Goal: Task Accomplishment & Management: Manage account settings

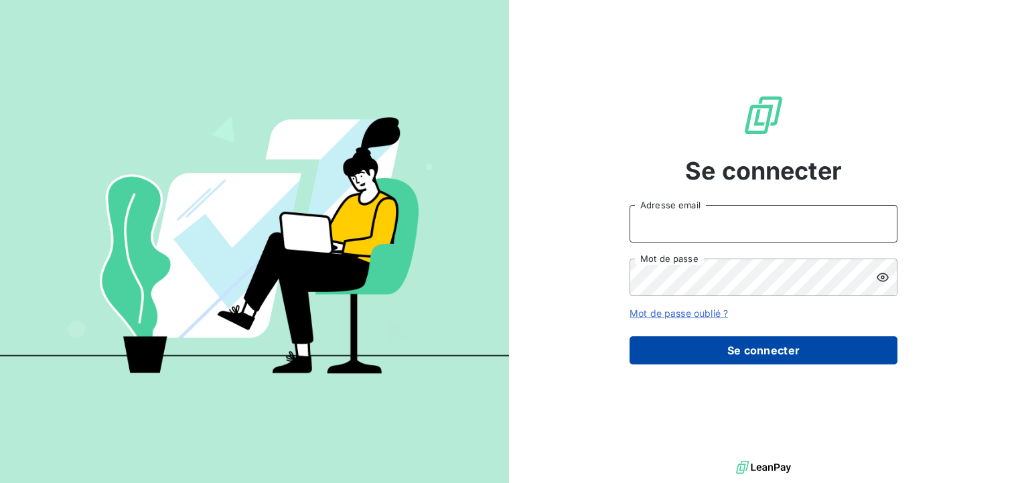
type input "[PERSON_NAME][EMAIL_ADDRESS][DOMAIN_NAME]"
click at [728, 350] on button "Se connecter" at bounding box center [763, 350] width 268 height 28
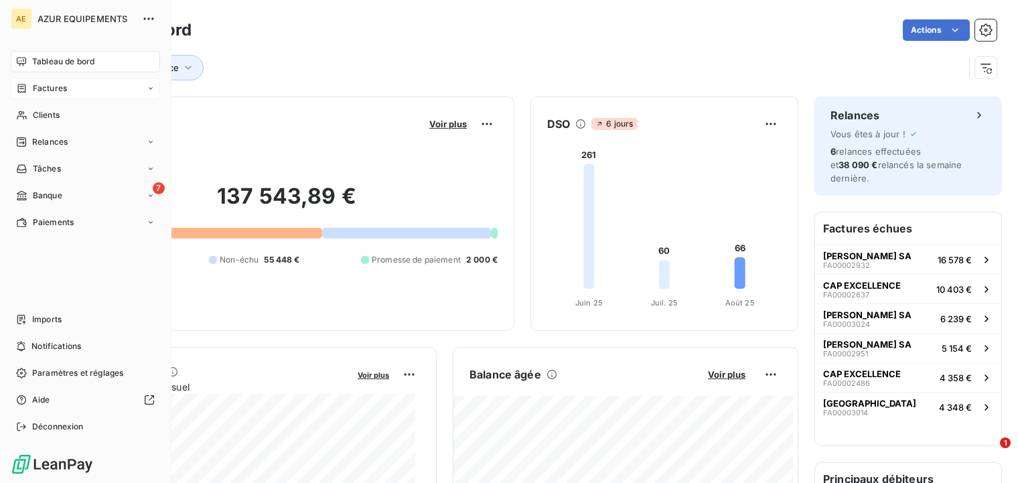
click at [33, 88] on span "Factures" at bounding box center [50, 88] width 34 height 12
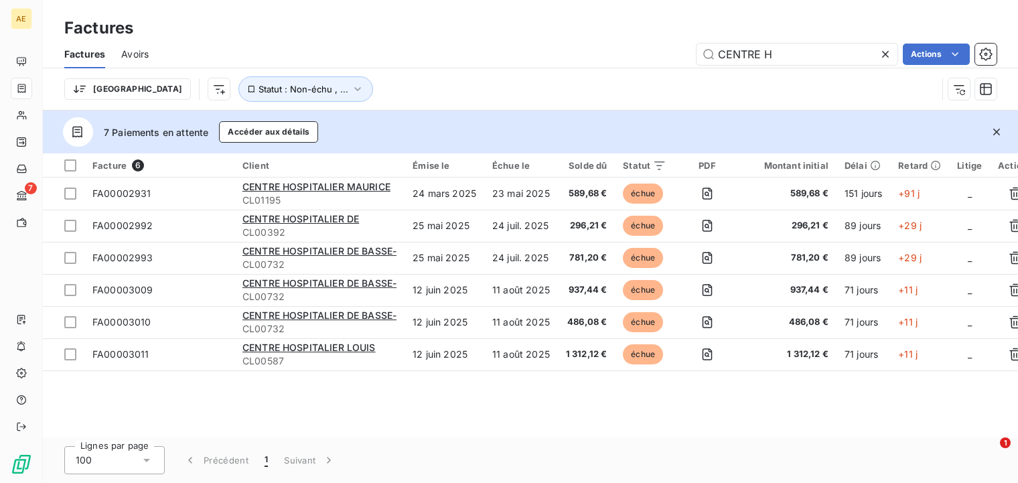
drag, startPoint x: 772, startPoint y: 52, endPoint x: 692, endPoint y: 56, distance: 80.4
click at [692, 56] on div "CENTRE H Actions" at bounding box center [581, 54] width 832 height 21
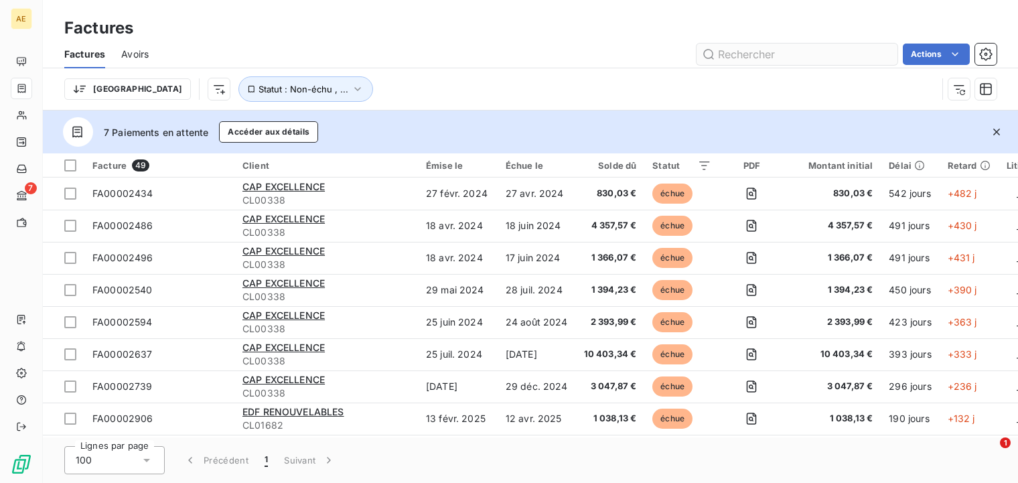
click at [744, 50] on input "text" at bounding box center [796, 54] width 201 height 21
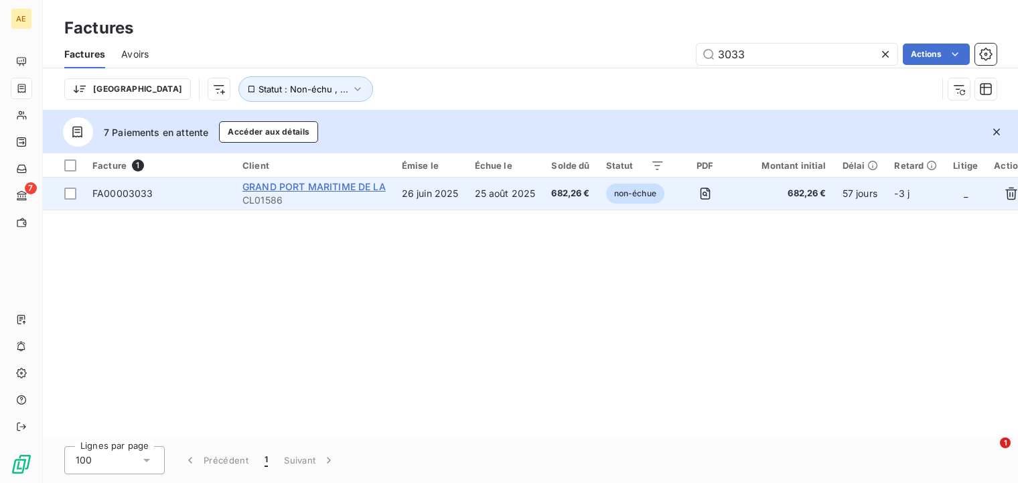
type input "3033"
click at [332, 186] on span "GRAND PORT MARITIME DE LA" at bounding box center [313, 186] width 143 height 11
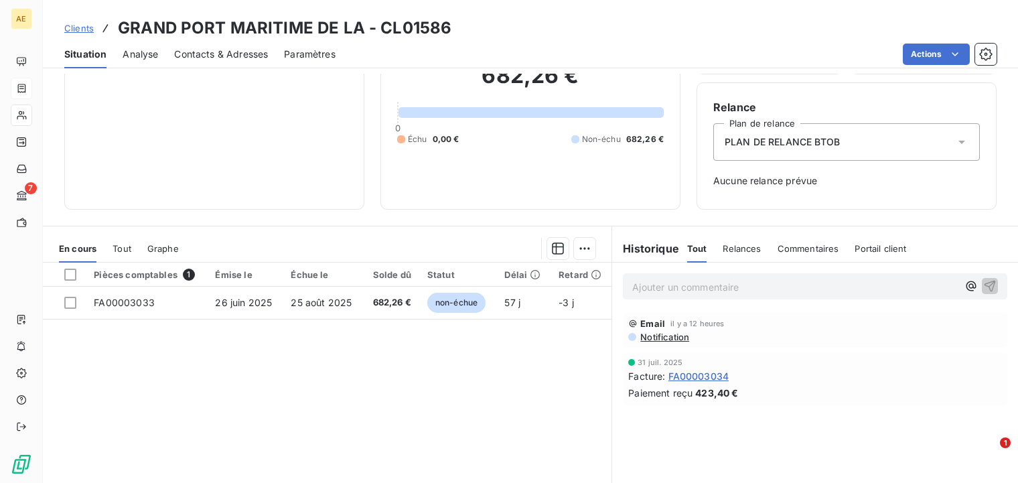
scroll to position [177, 0]
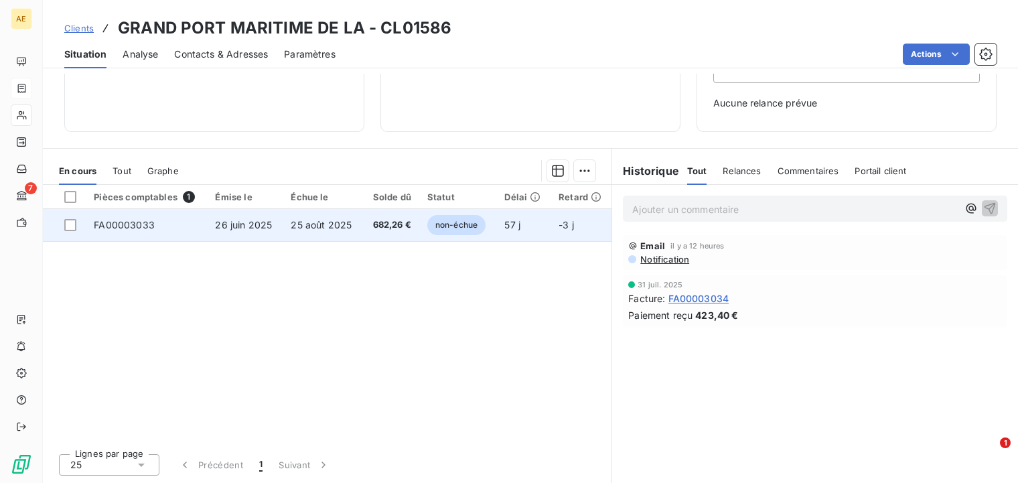
click at [112, 225] on span "FA00003033" at bounding box center [124, 224] width 61 height 11
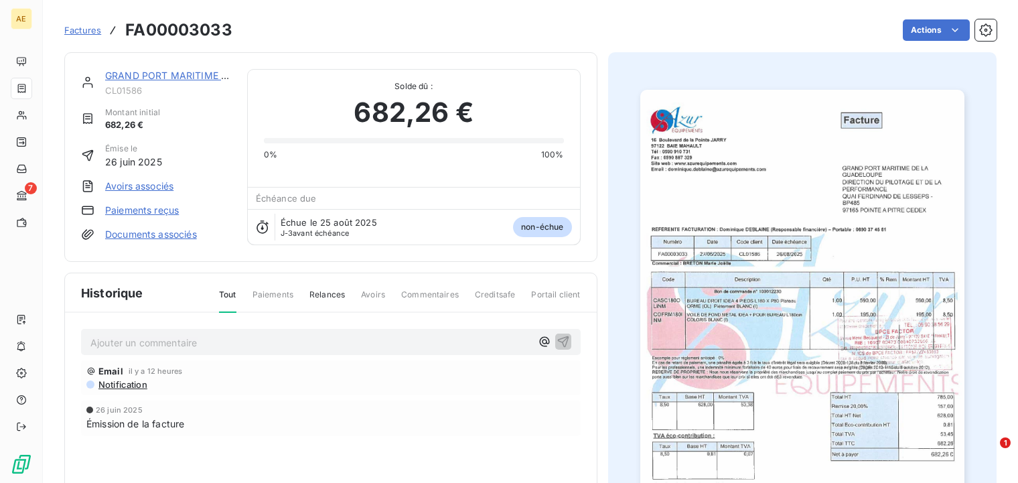
click at [92, 31] on span "Factures" at bounding box center [82, 30] width 37 height 11
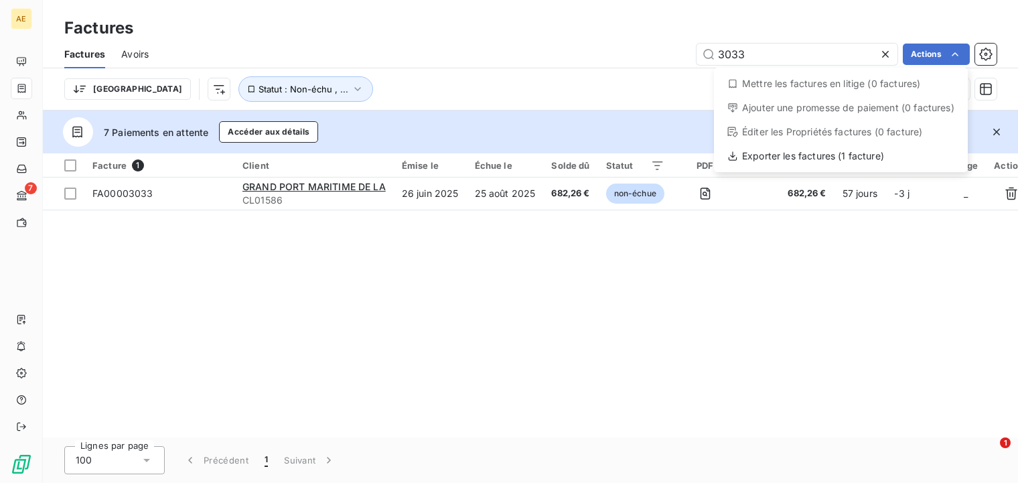
click at [826, 345] on html "AE 7 Factures Factures Avoirs 3033 Actions Mettre les factures en litige (0 fac…" at bounding box center [509, 241] width 1018 height 483
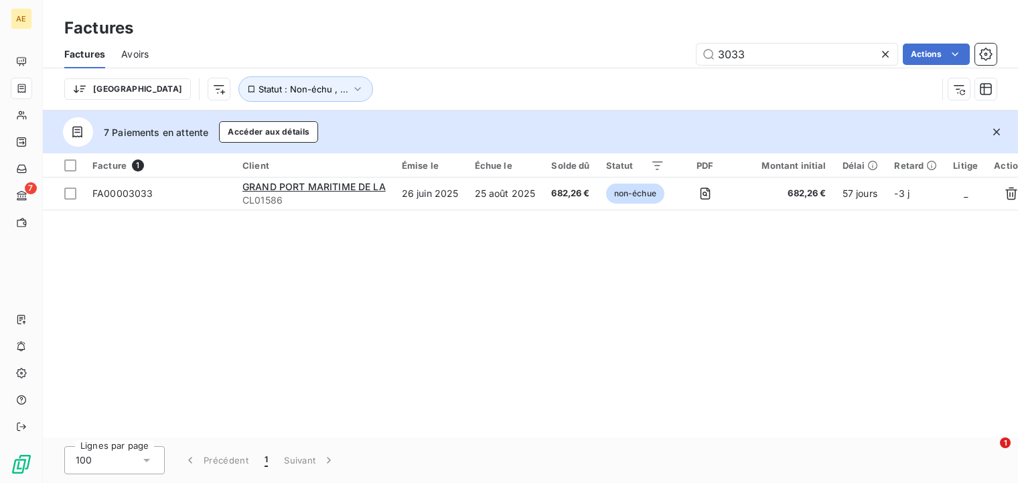
click at [413, 386] on html "AE 7 Factures Factures Avoirs 3033 Actions Trier Statut : Non-échu , ... 7 Paie…" at bounding box center [509, 241] width 1018 height 483
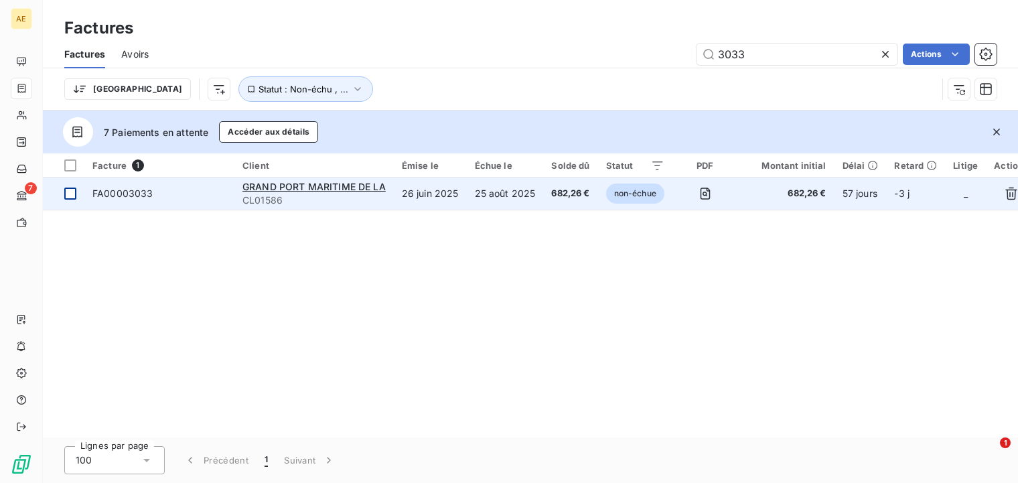
click at [75, 191] on div at bounding box center [70, 193] width 12 height 12
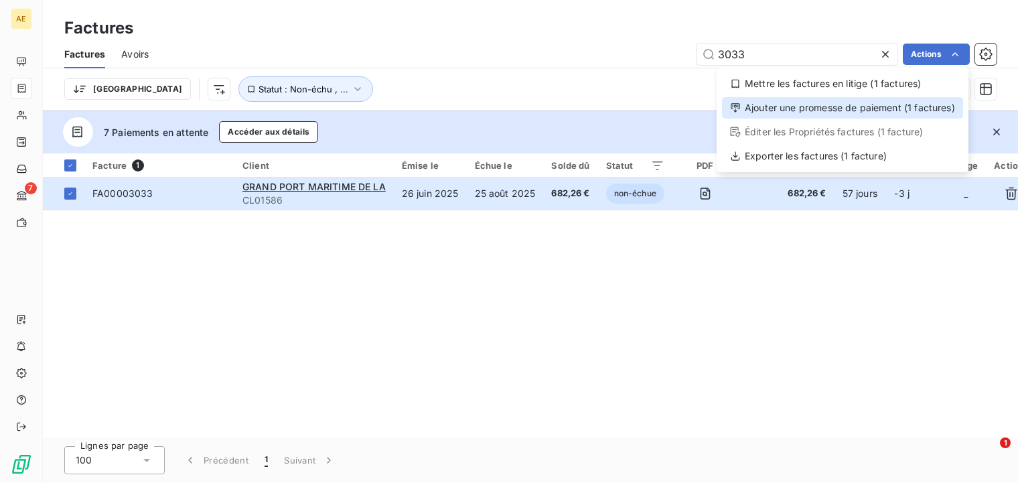
click at [871, 104] on div "Ajouter une promesse de paiement (1 factures)" at bounding box center [842, 107] width 241 height 21
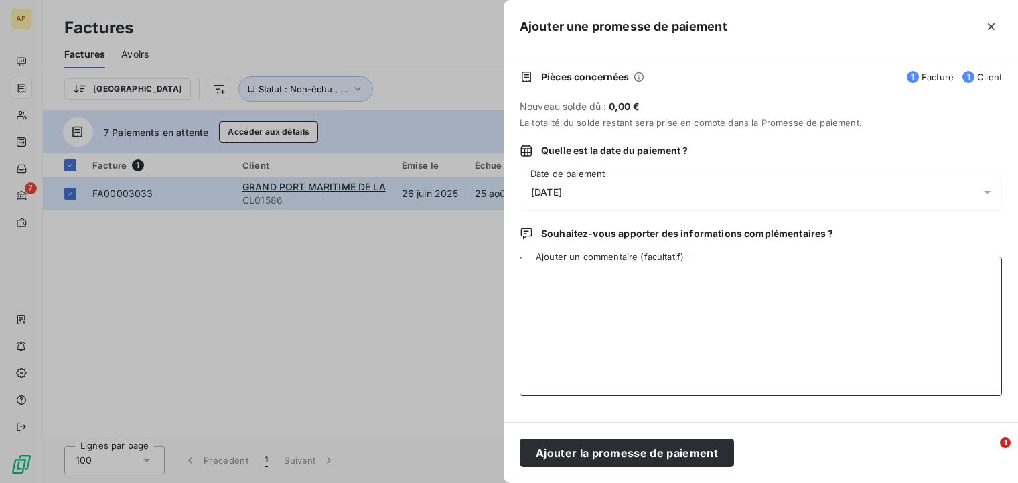
click at [596, 280] on textarea "Ajouter un commentaire (facultatif)" at bounding box center [761, 325] width 482 height 139
type textarea "v"
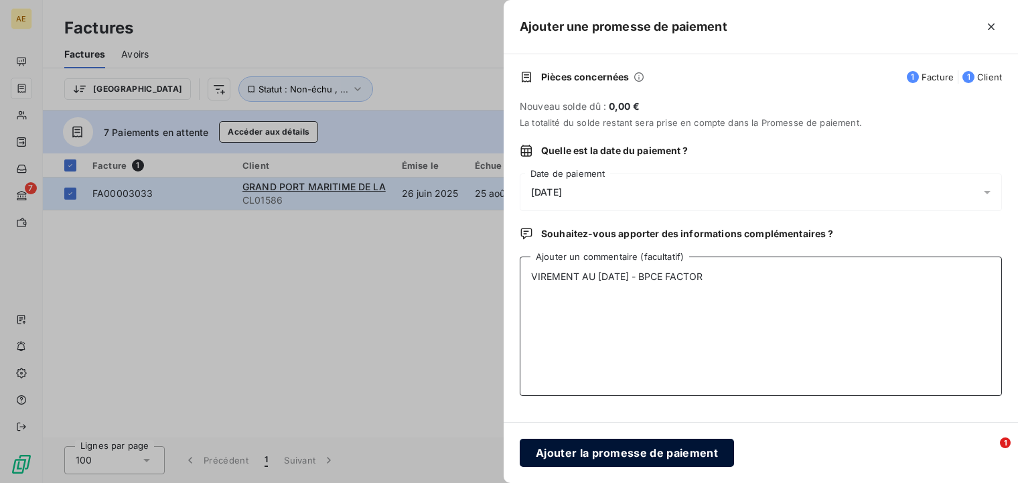
type textarea "VIREMENT AU 25/08/2025 - BPCE FACTOR"
click at [570, 451] on button "Ajouter la promesse de paiement" at bounding box center [627, 453] width 214 height 28
